Goal: Information Seeking & Learning: Learn about a topic

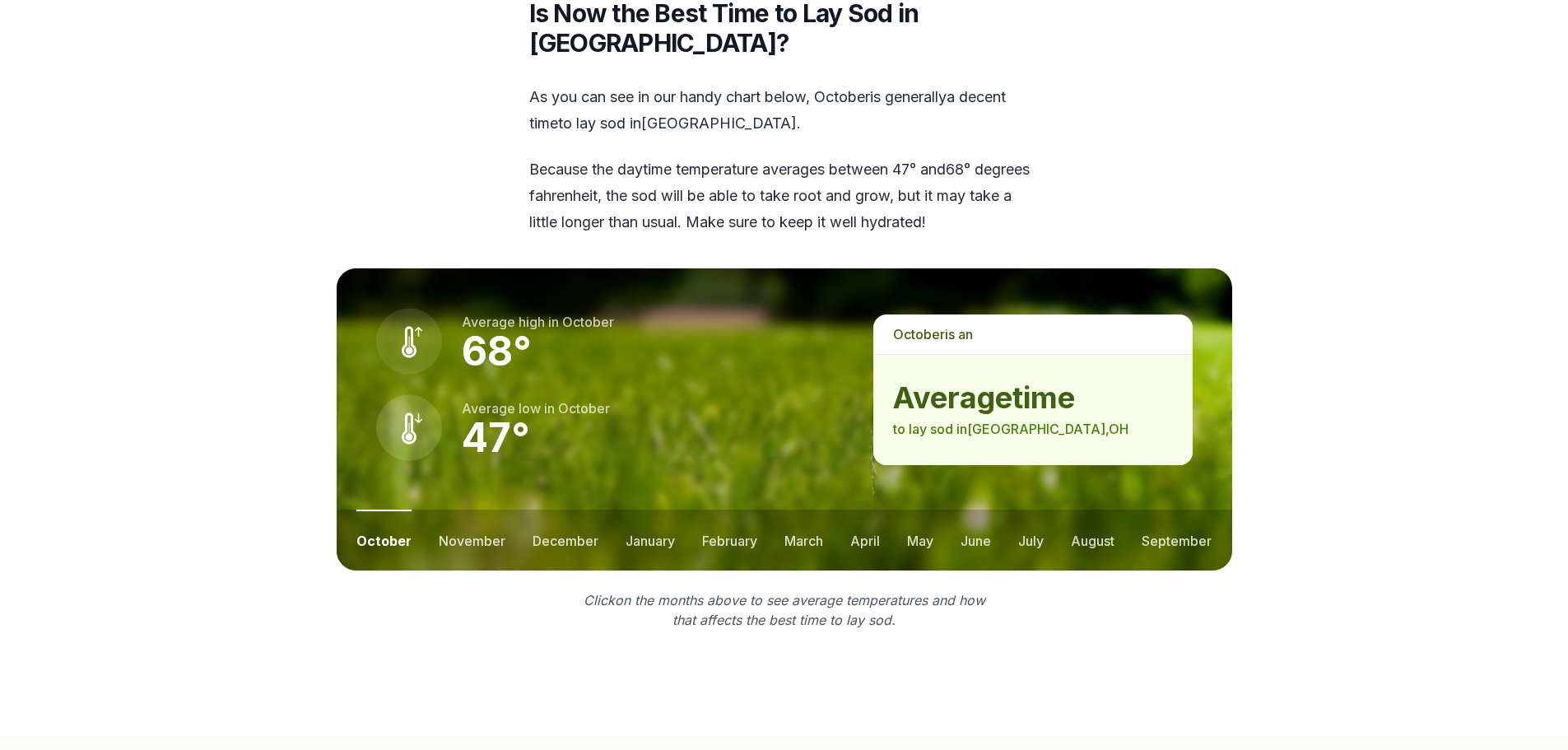
scroll to position [2223, 0]
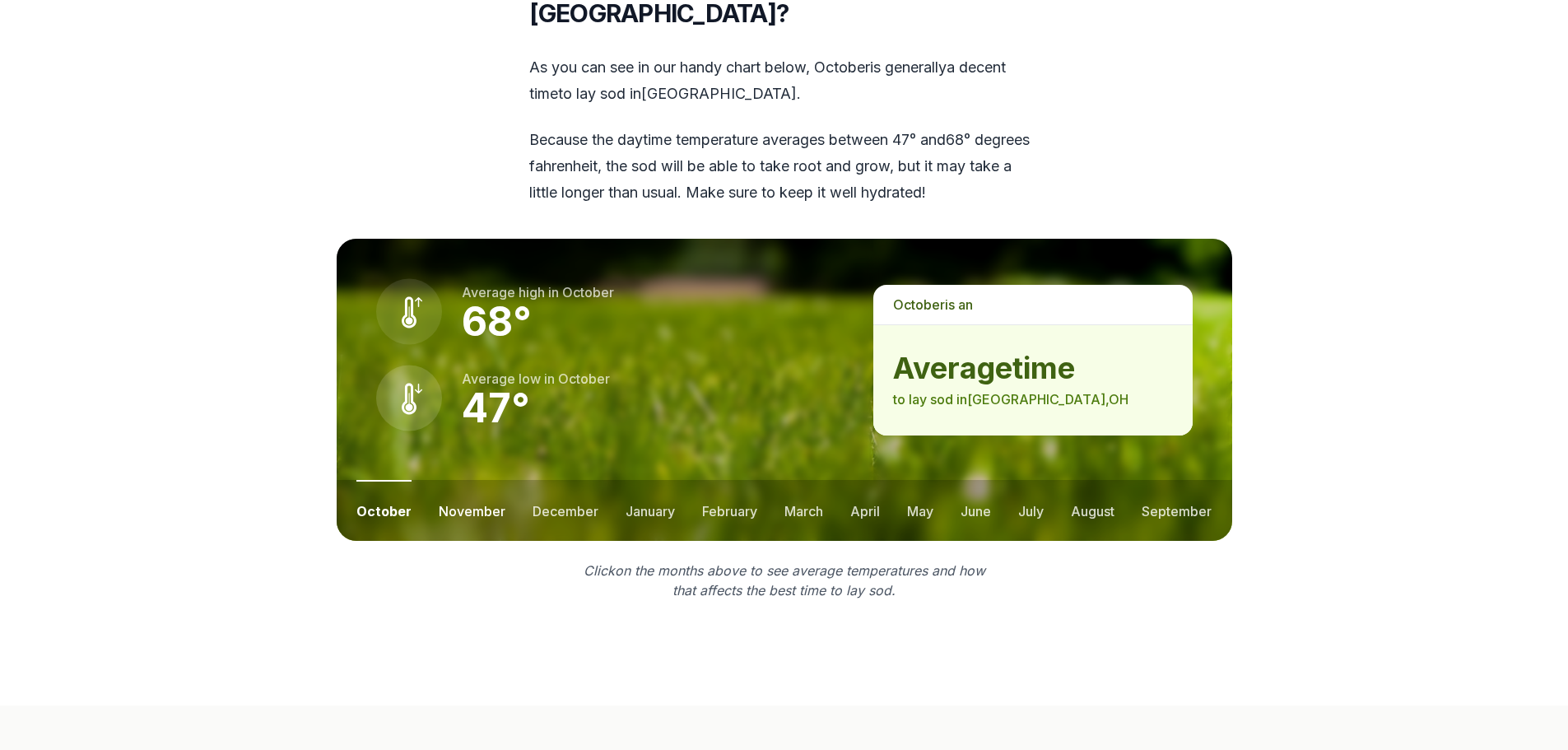
click at [469, 480] on button "november" at bounding box center [471, 510] width 67 height 61
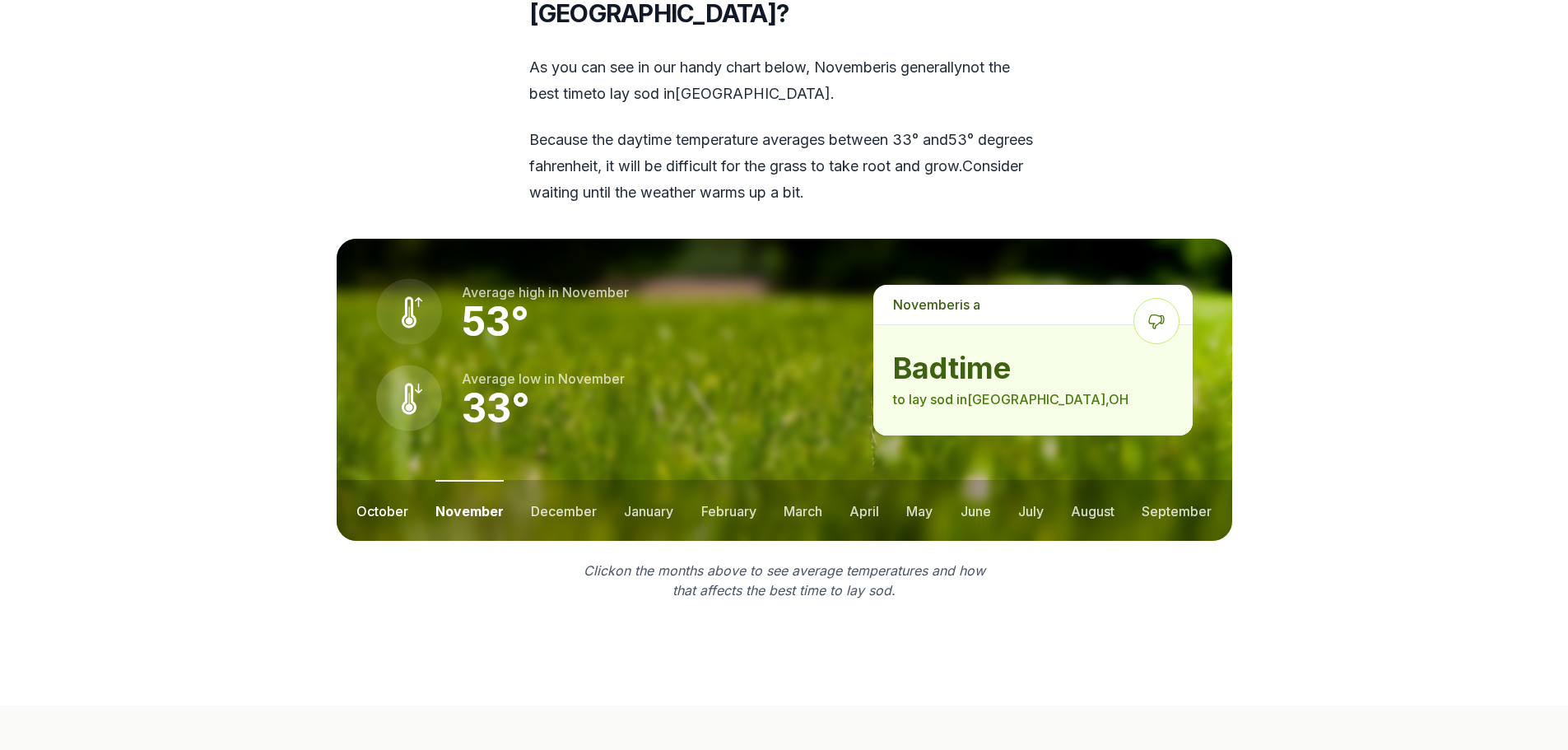
click at [378, 480] on button "october" at bounding box center [382, 510] width 52 height 61
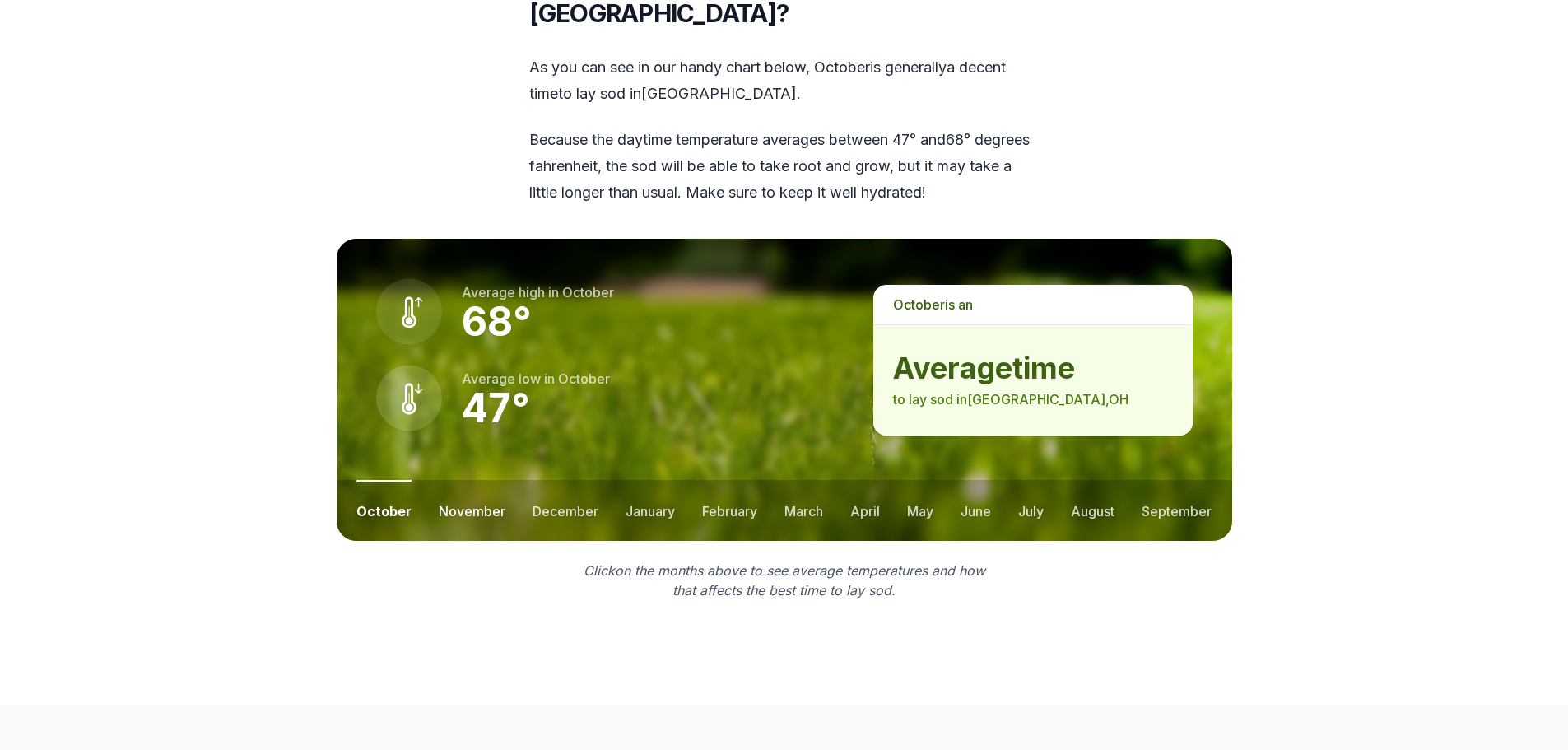
click at [453, 480] on button "november" at bounding box center [471, 510] width 67 height 61
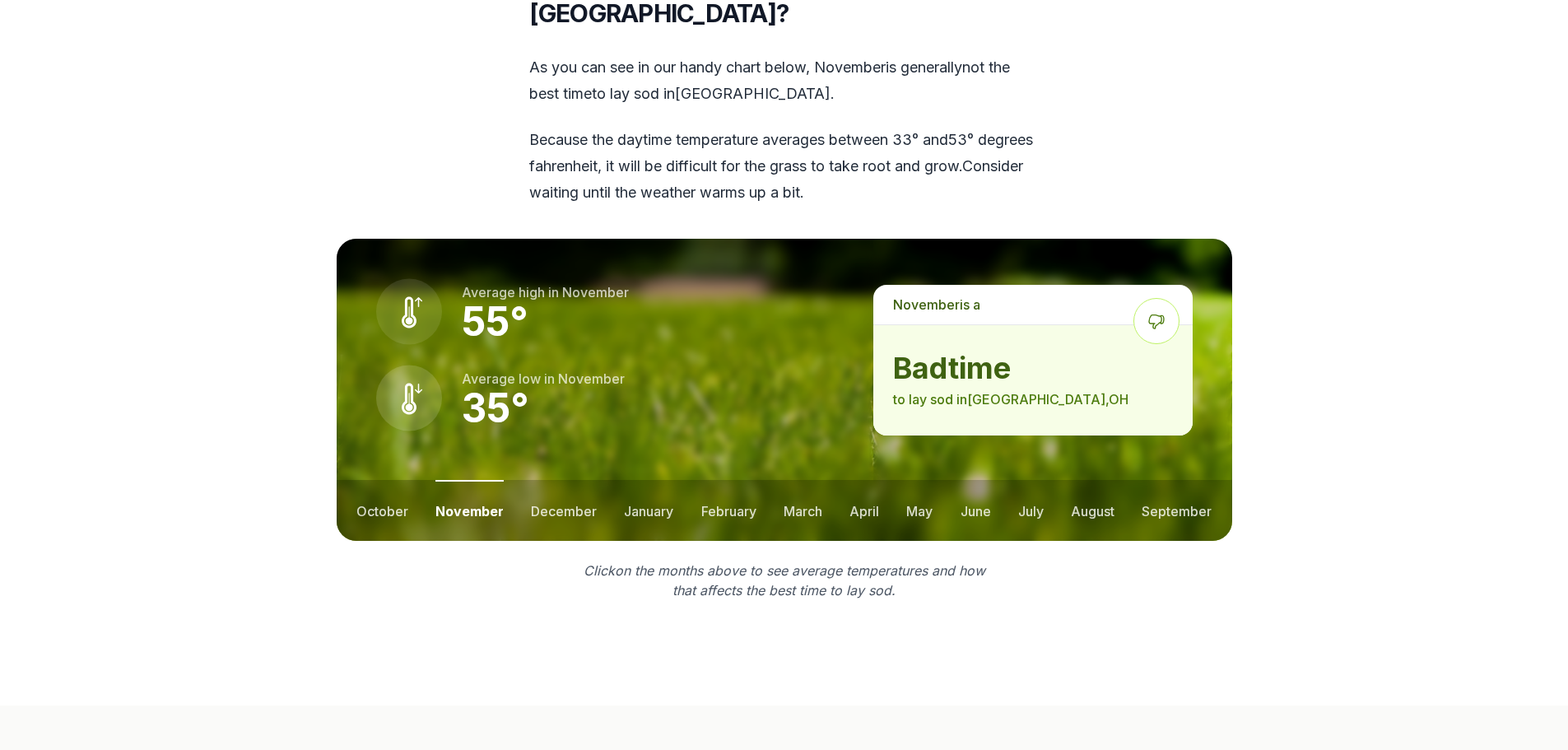
click at [606, 480] on ul "october november december january february march april may june july august sep…" at bounding box center [784, 510] width 895 height 61
click at [581, 480] on button "december" at bounding box center [564, 510] width 66 height 61
click at [464, 480] on button "november" at bounding box center [469, 510] width 67 height 61
click at [366, 480] on button "october" at bounding box center [382, 510] width 52 height 61
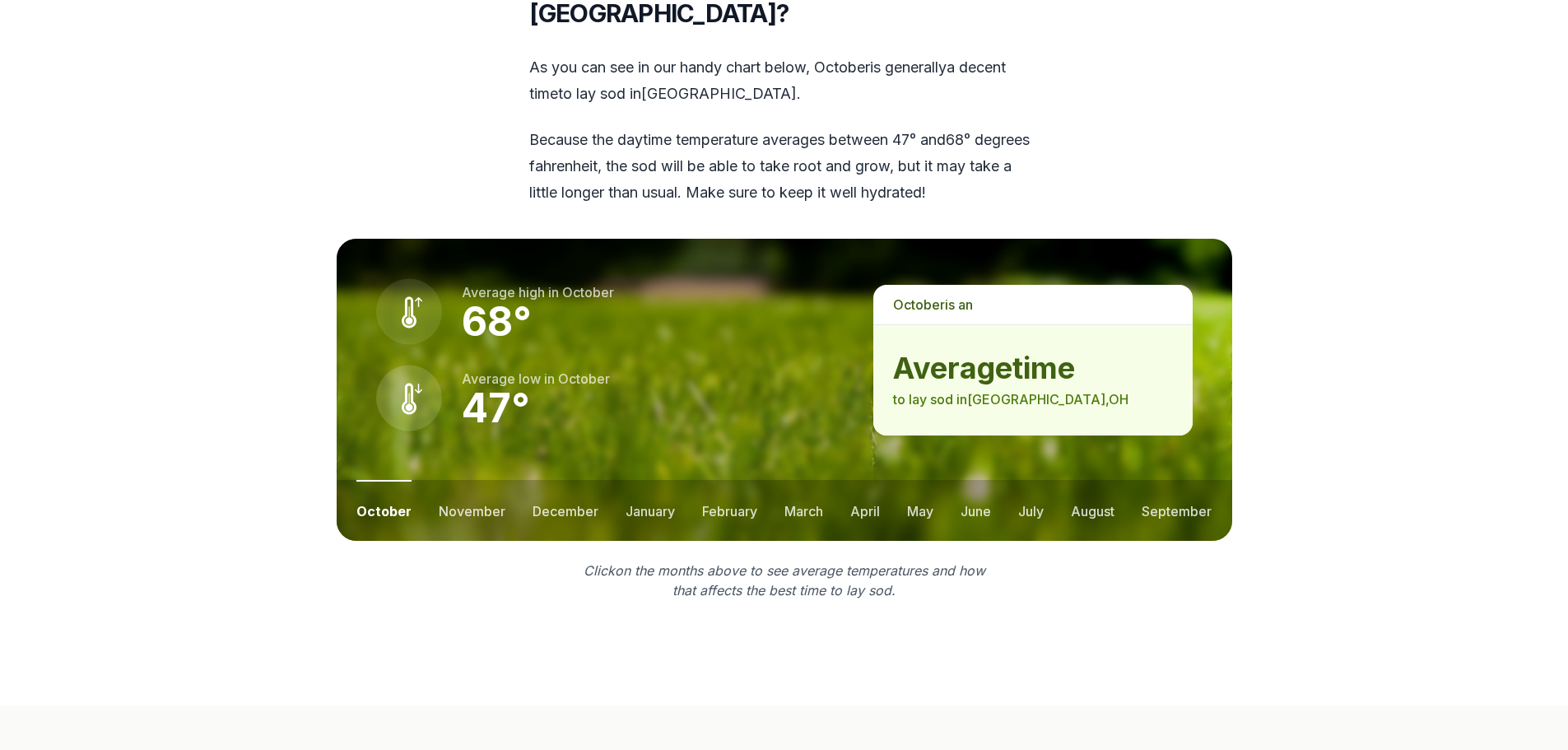
click at [613, 480] on ul "october november december january february march april may june july august sep…" at bounding box center [784, 510] width 895 height 61
click at [465, 480] on button "november" at bounding box center [471, 510] width 67 height 61
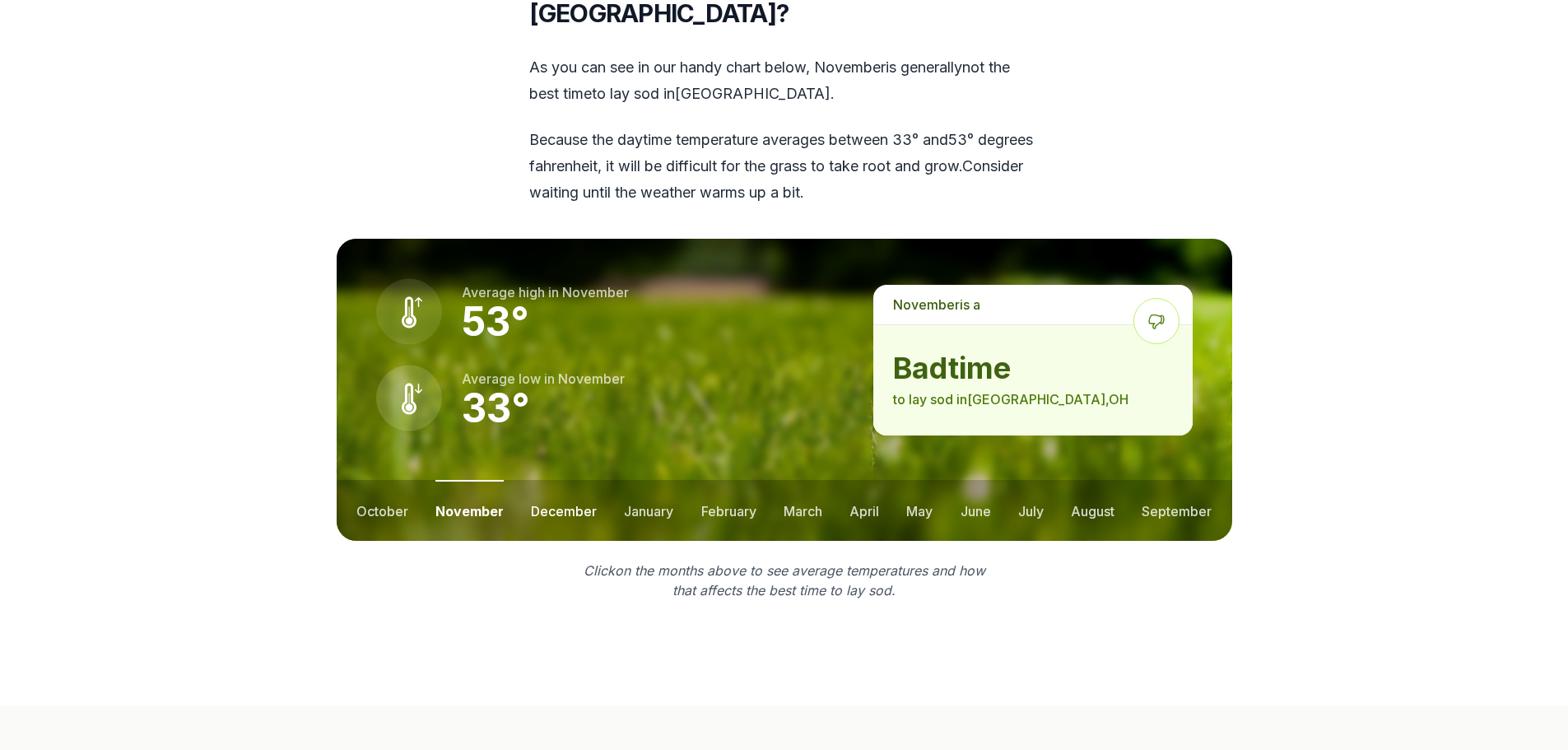
click at [554, 480] on button "december" at bounding box center [564, 510] width 66 height 61
click at [645, 480] on button "january" at bounding box center [650, 510] width 49 height 61
click at [720, 480] on button "february" at bounding box center [731, 510] width 55 height 61
click at [810, 480] on button "march" at bounding box center [805, 510] width 38 height 61
click at [487, 480] on button "november" at bounding box center [469, 510] width 67 height 61
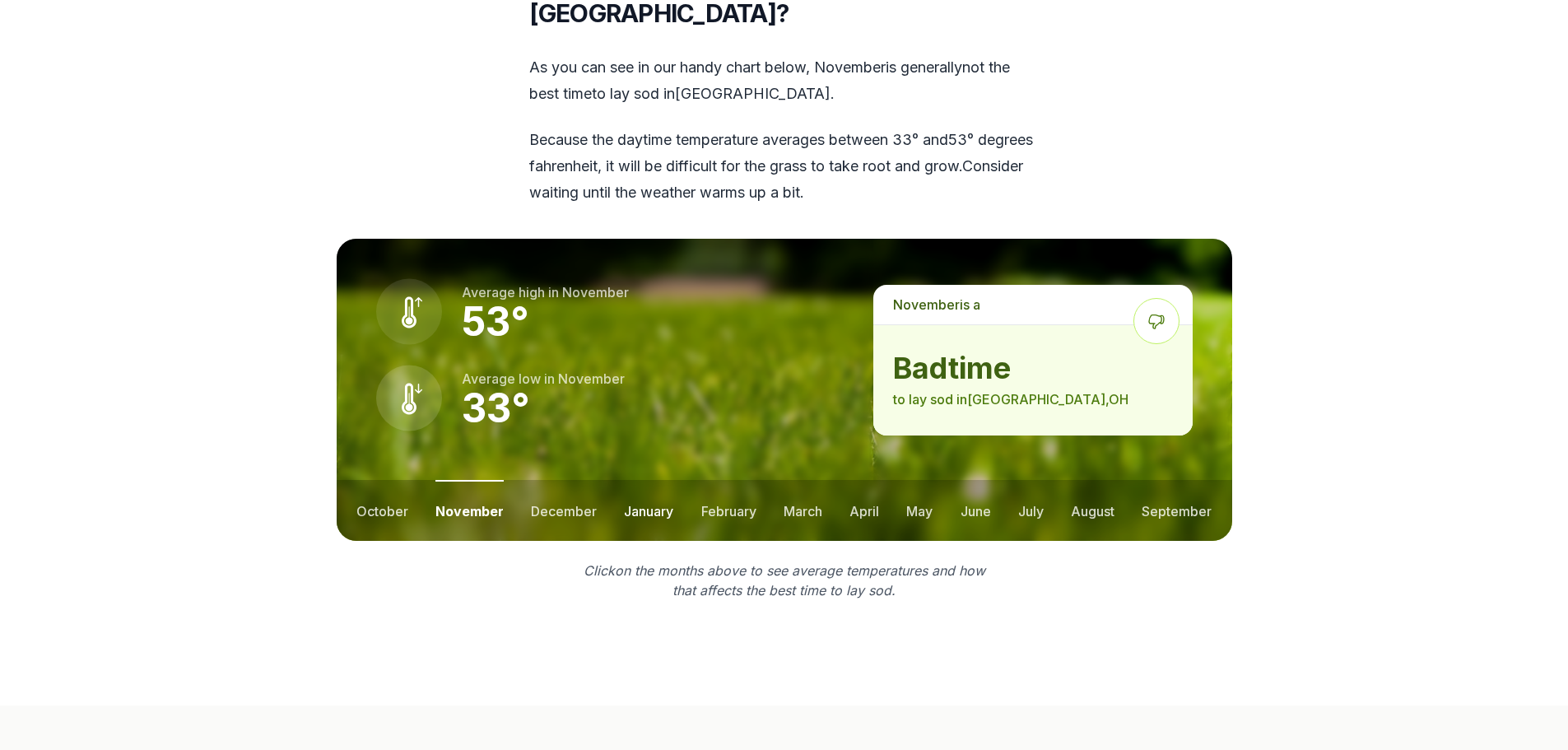
click at [665, 480] on button "january" at bounding box center [649, 510] width 49 height 61
click at [562, 480] on button "december" at bounding box center [561, 510] width 66 height 61
click at [710, 480] on button "february" at bounding box center [729, 510] width 55 height 61
click at [493, 480] on button "november" at bounding box center [468, 510] width 67 height 61
click at [553, 480] on button "december" at bounding box center [564, 510] width 66 height 61
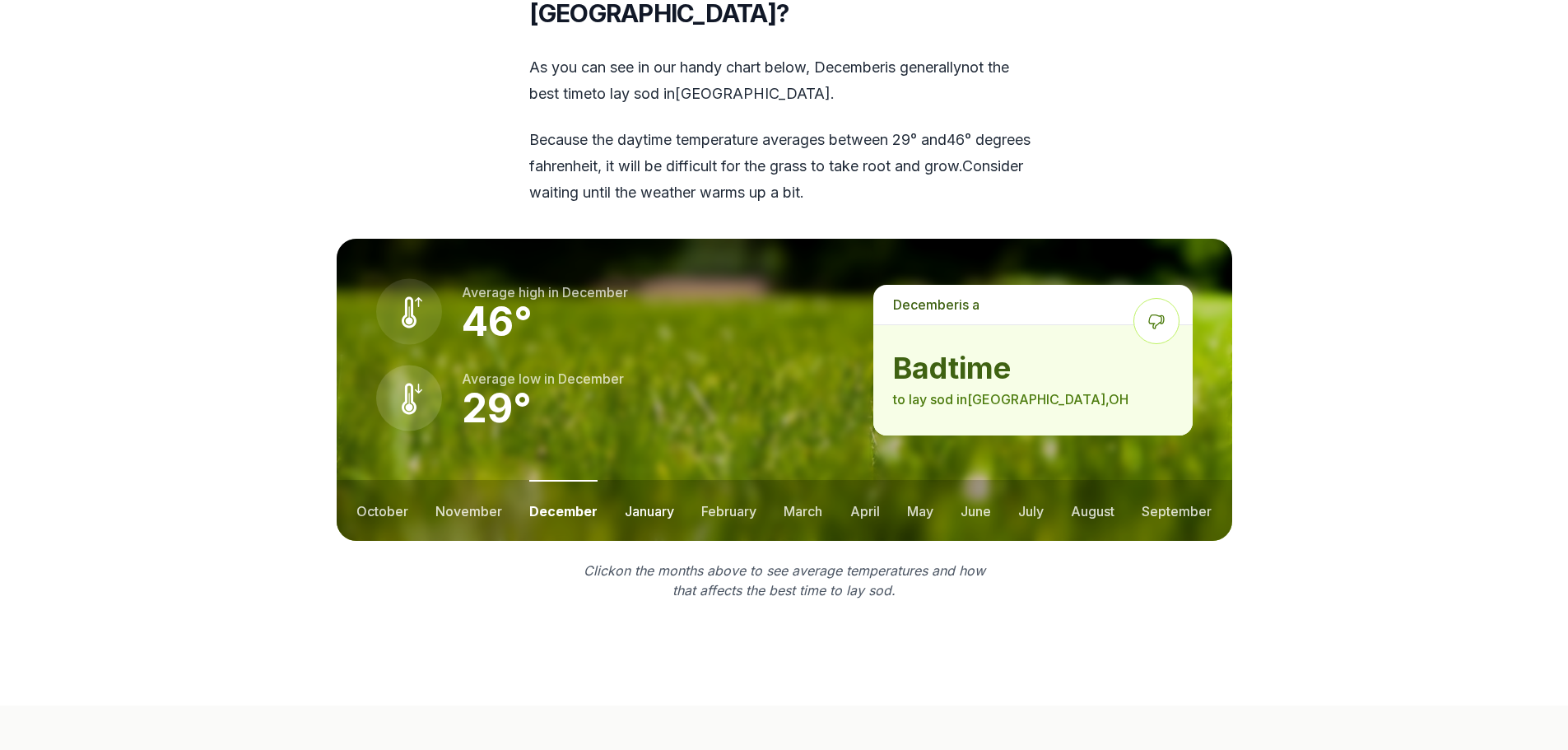
click at [644, 480] on button "january" at bounding box center [650, 510] width 49 height 61
click at [726, 480] on button "february" at bounding box center [731, 510] width 55 height 61
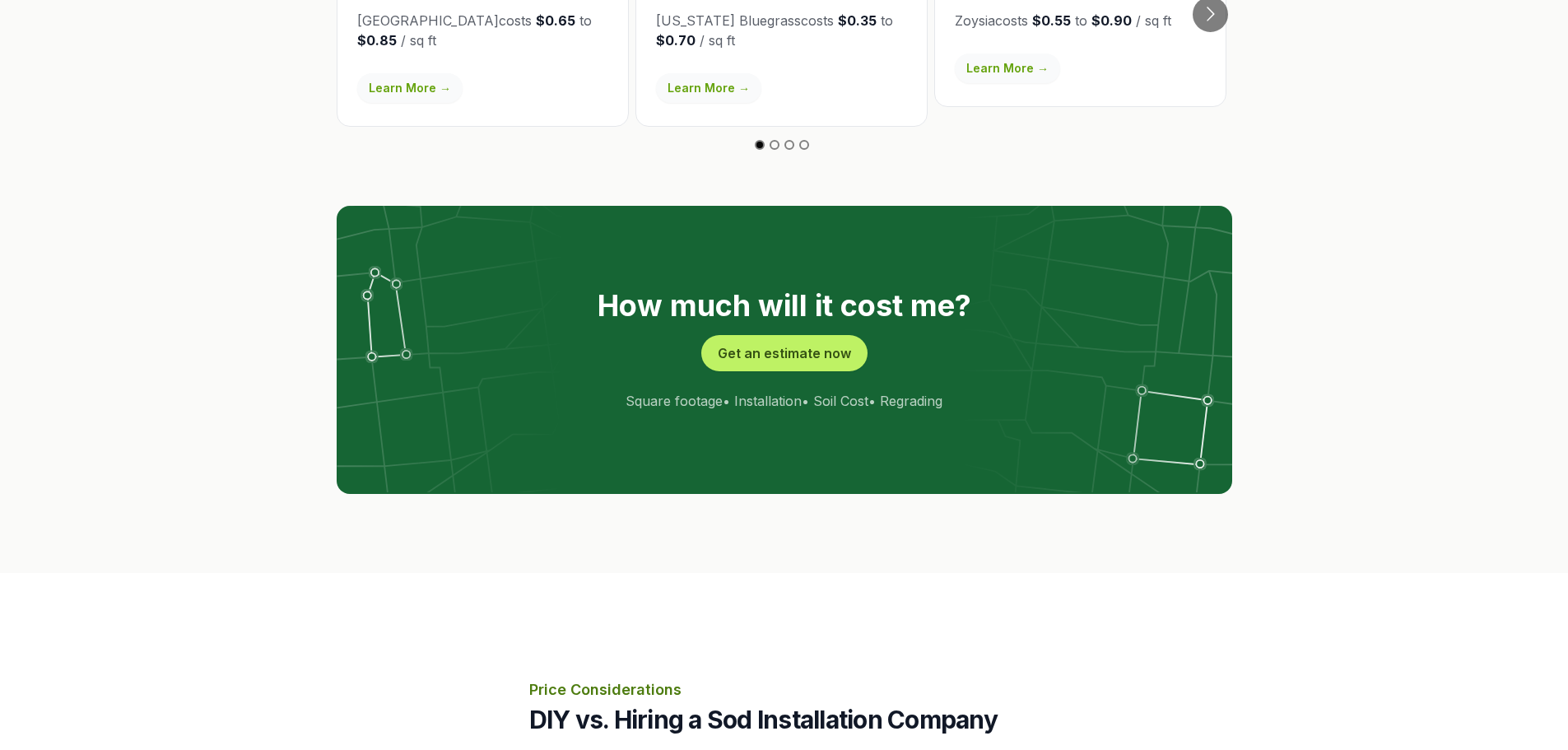
scroll to position [3457, 0]
